Goal: Task Accomplishment & Management: Use online tool/utility

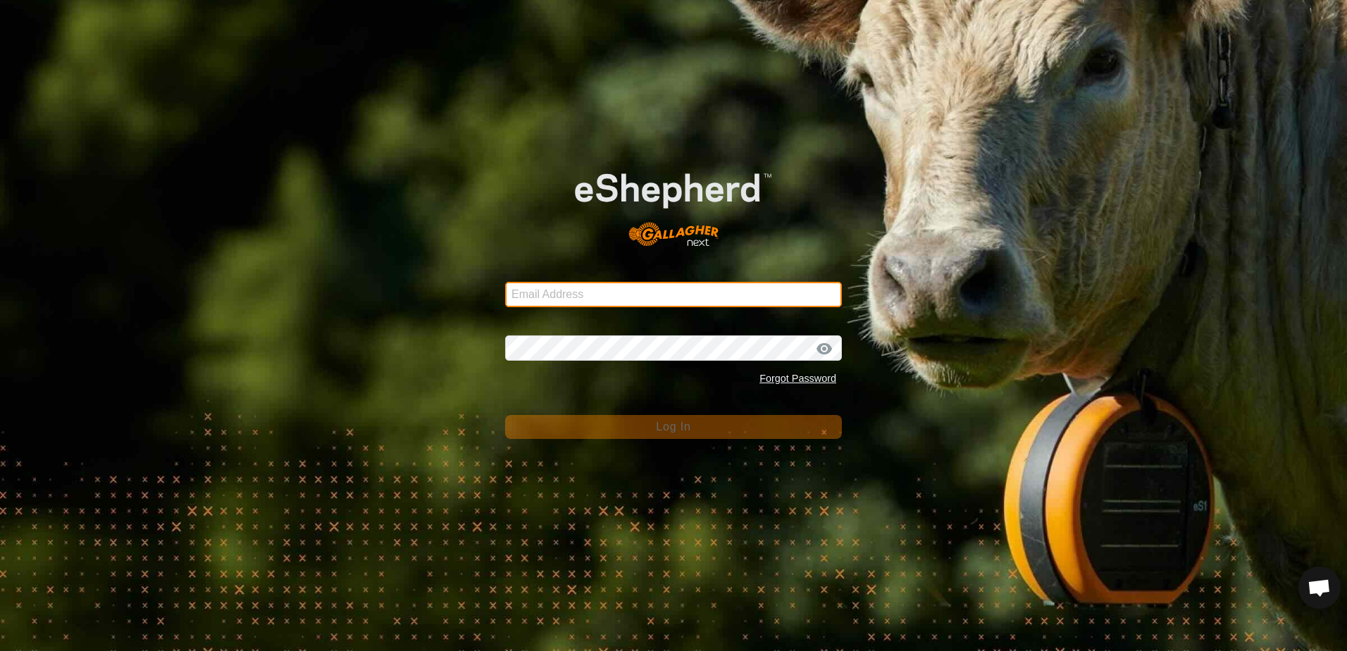
click at [536, 296] on input "Email Address" at bounding box center [673, 294] width 337 height 25
click at [569, 293] on input "Email Address" at bounding box center [673, 294] width 337 height 25
type input "[EMAIL_ADDRESS][DOMAIN_NAME]"
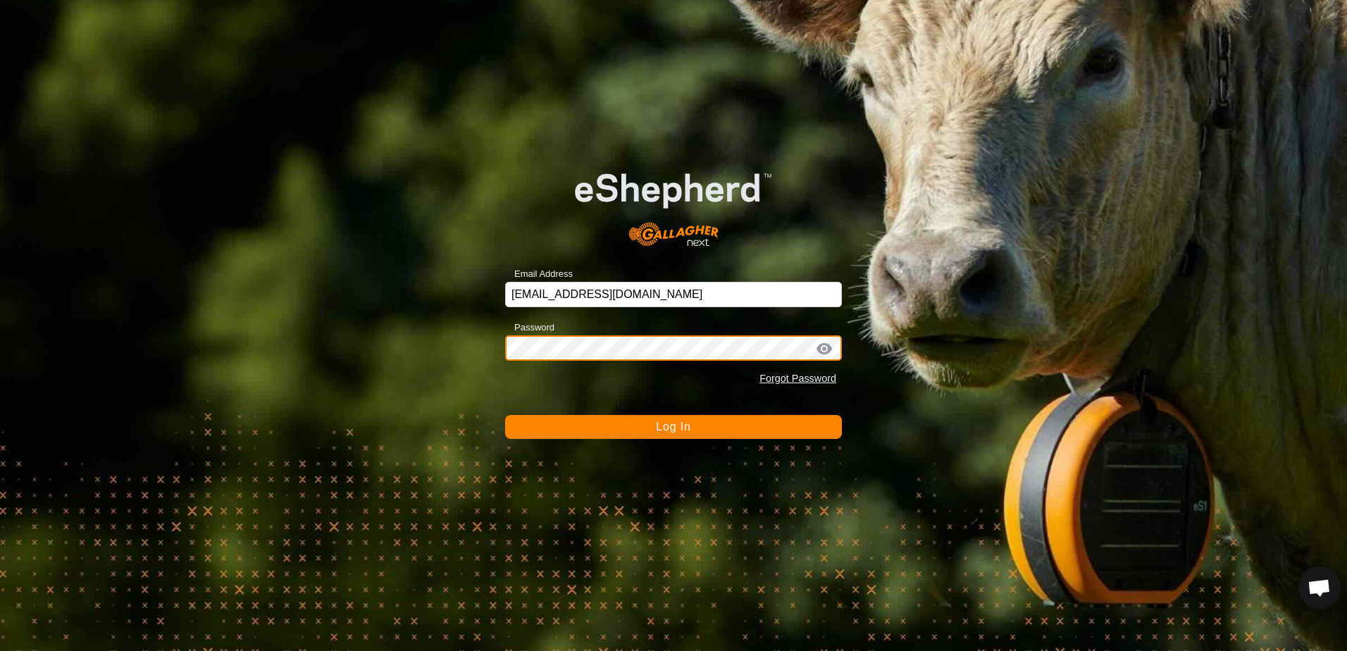
click at [505, 415] on button "Log In" at bounding box center [673, 427] width 337 height 24
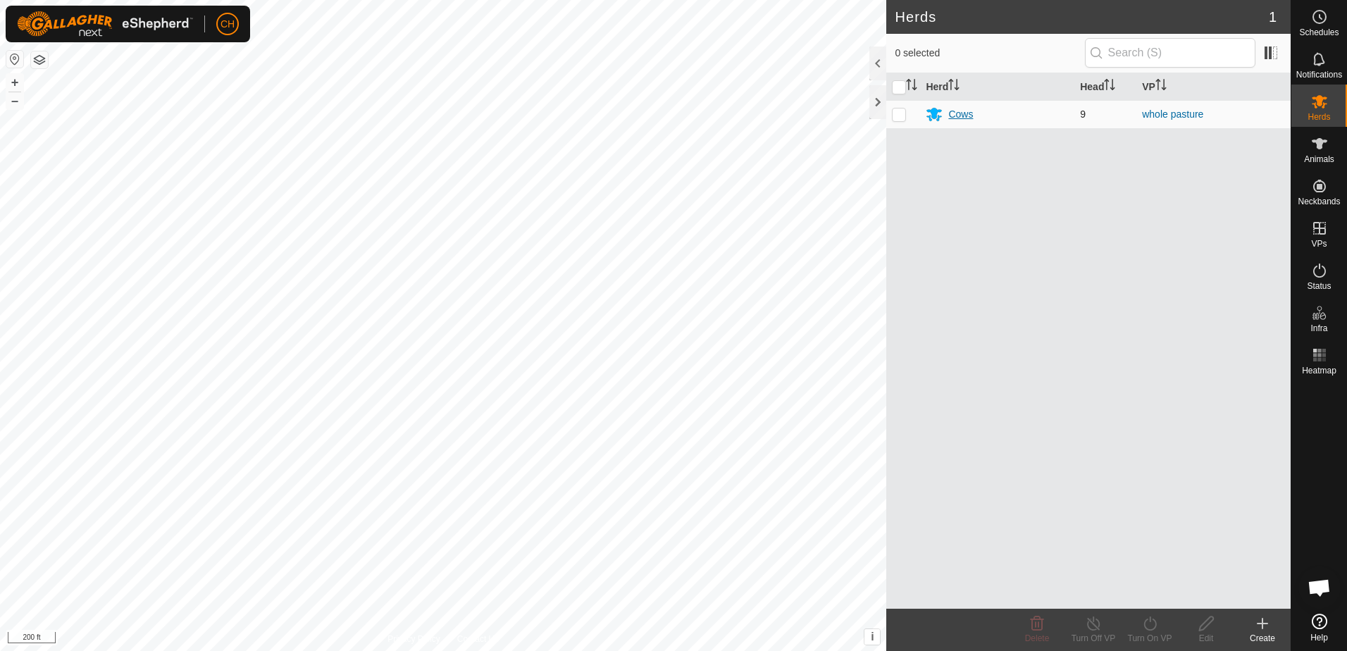
click at [958, 115] on div "Cows" at bounding box center [960, 114] width 25 height 15
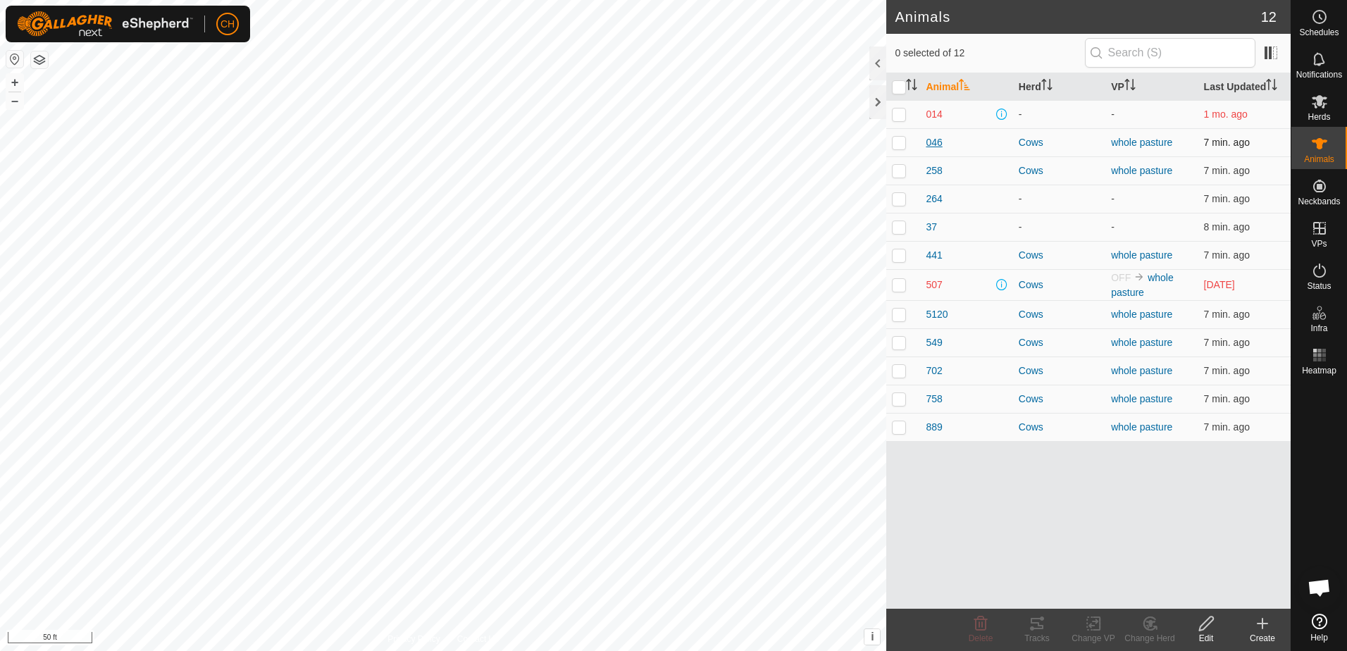
click at [932, 142] on span "046" at bounding box center [934, 142] width 16 height 15
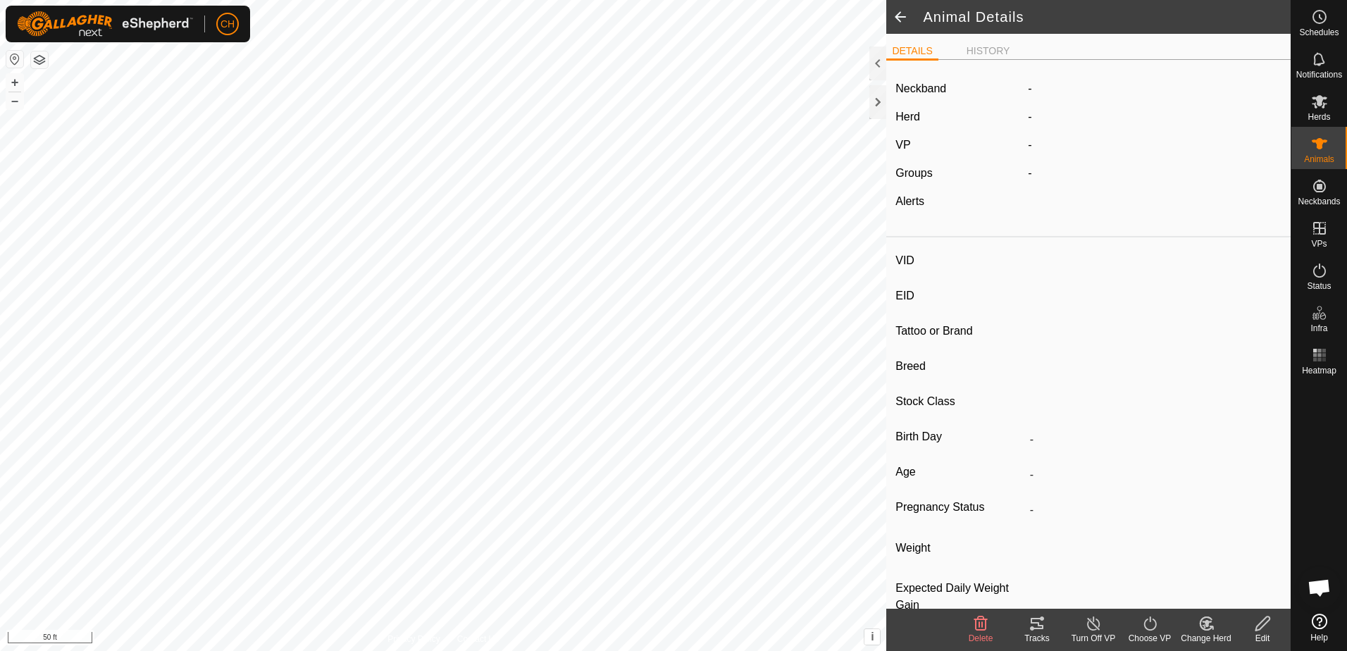
type input "046"
type input "-"
type input "[PERSON_NAME]"
type input "-"
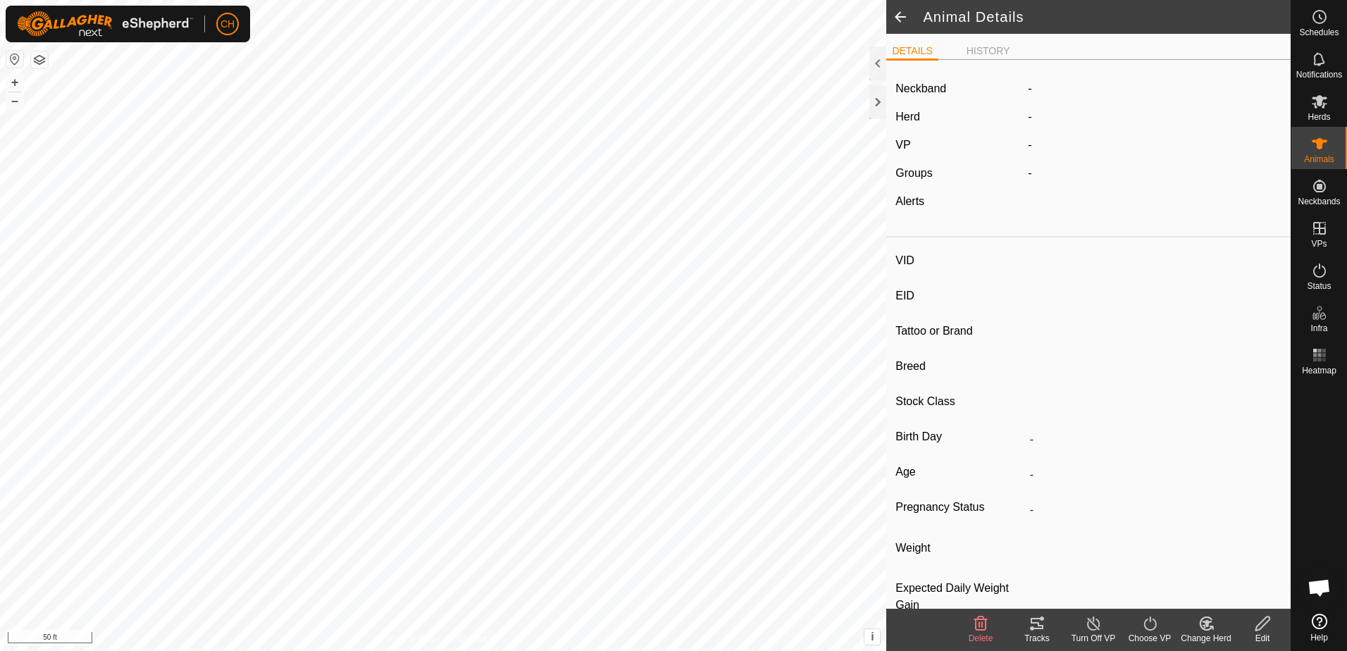
type input "0 kg"
type input "-"
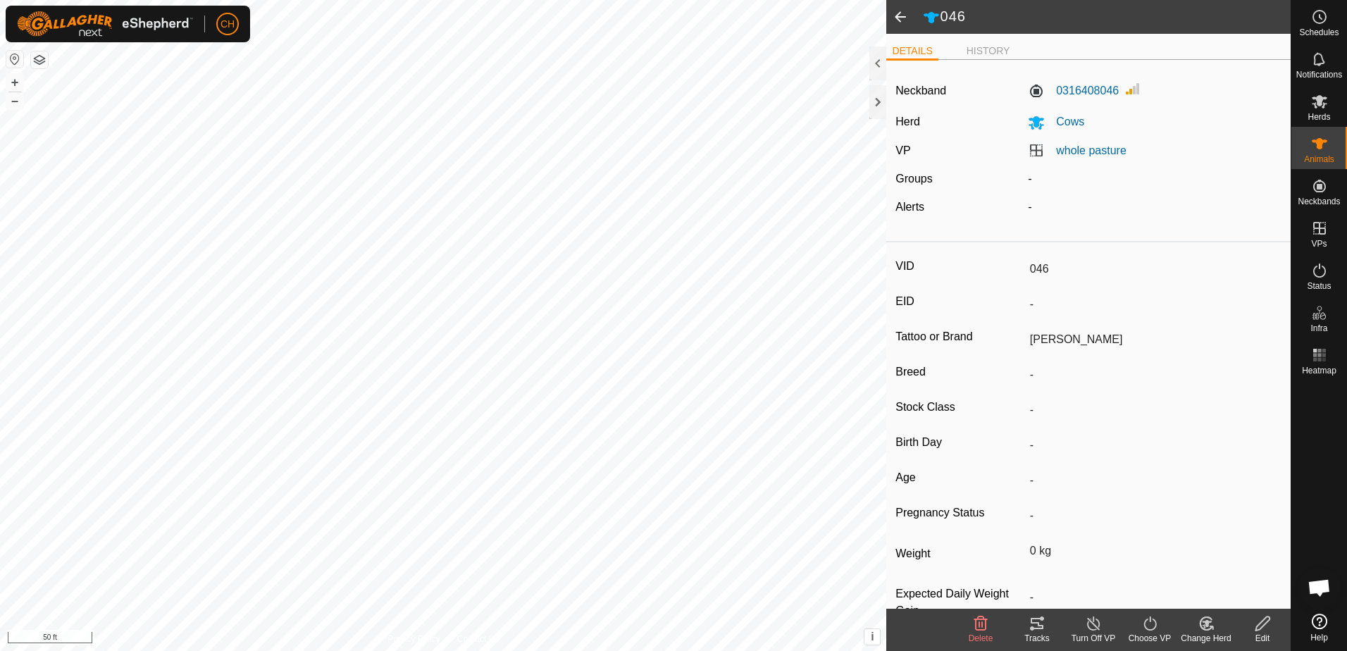
click at [902, 20] on span at bounding box center [900, 17] width 28 height 34
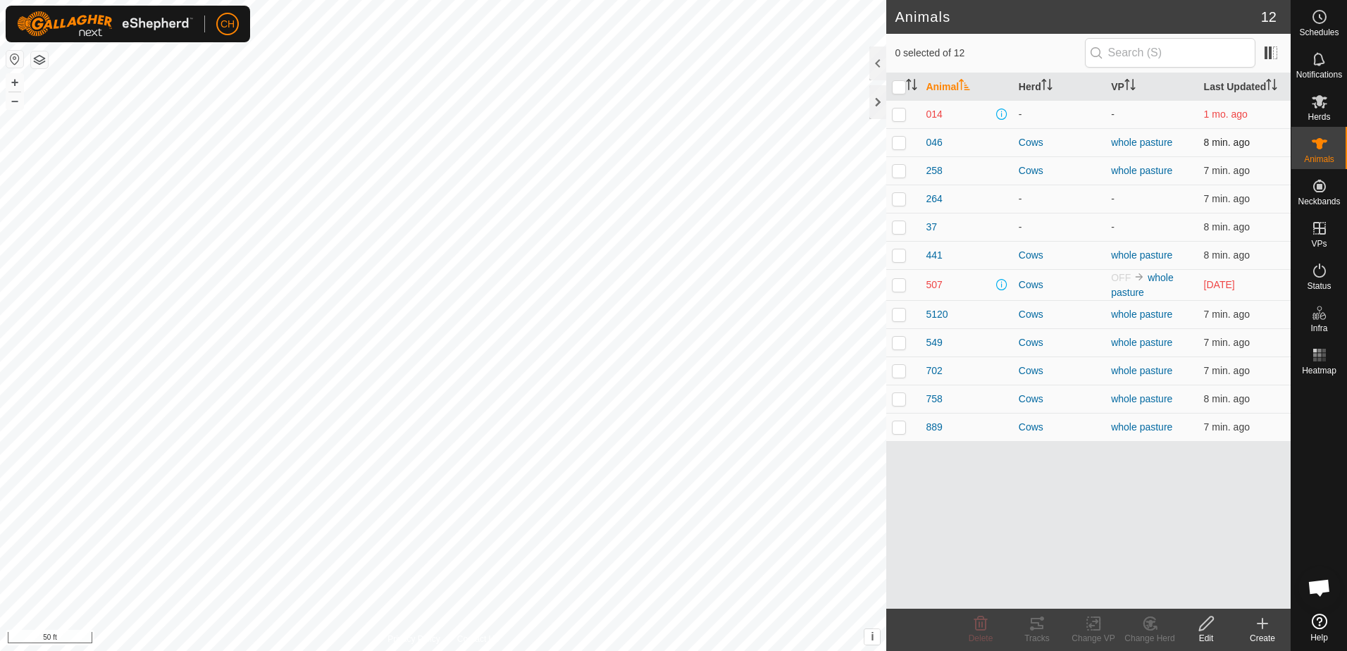
click at [905, 142] on p-checkbox at bounding box center [899, 142] width 14 height 11
checkbox input "true"
click at [1034, 636] on div "Tracks" at bounding box center [1037, 638] width 56 height 13
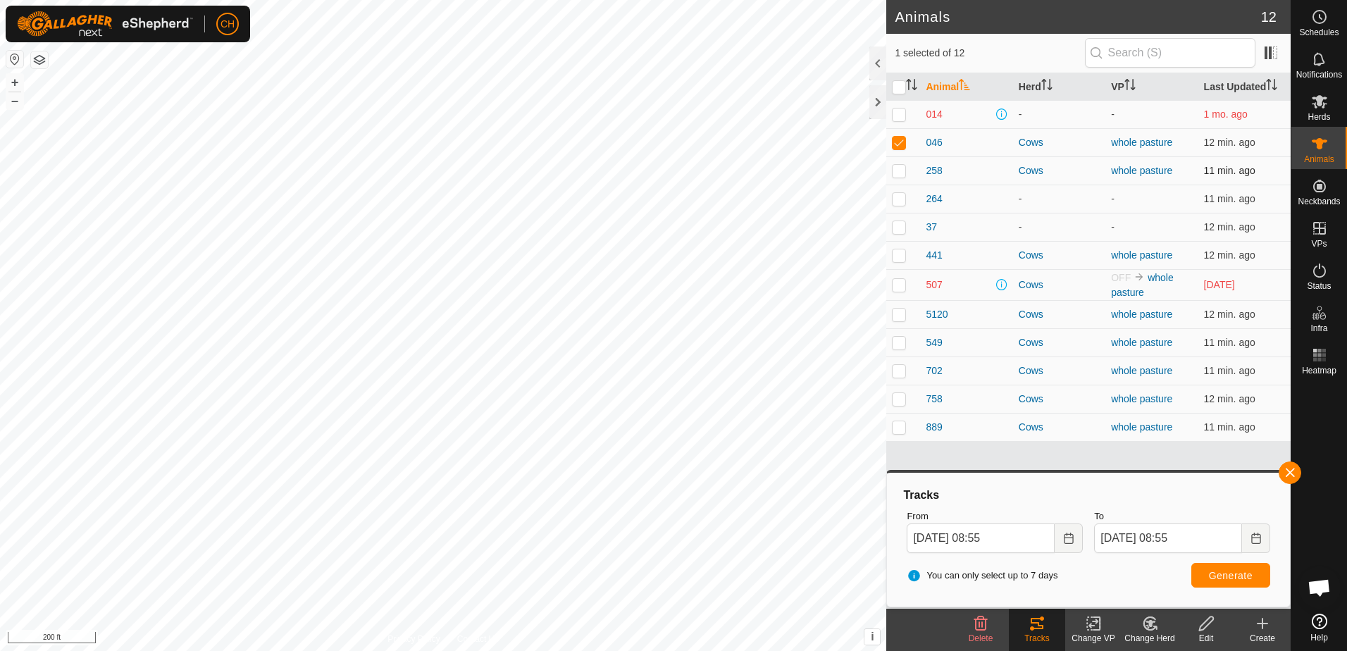
click at [901, 171] on p-checkbox at bounding box center [899, 170] width 14 height 11
checkbox input "true"
click at [897, 147] on p-checkbox at bounding box center [899, 142] width 14 height 11
checkbox input "false"
click at [1237, 580] on span "Generate" at bounding box center [1231, 575] width 44 height 11
